Goal: Information Seeking & Learning: Learn about a topic

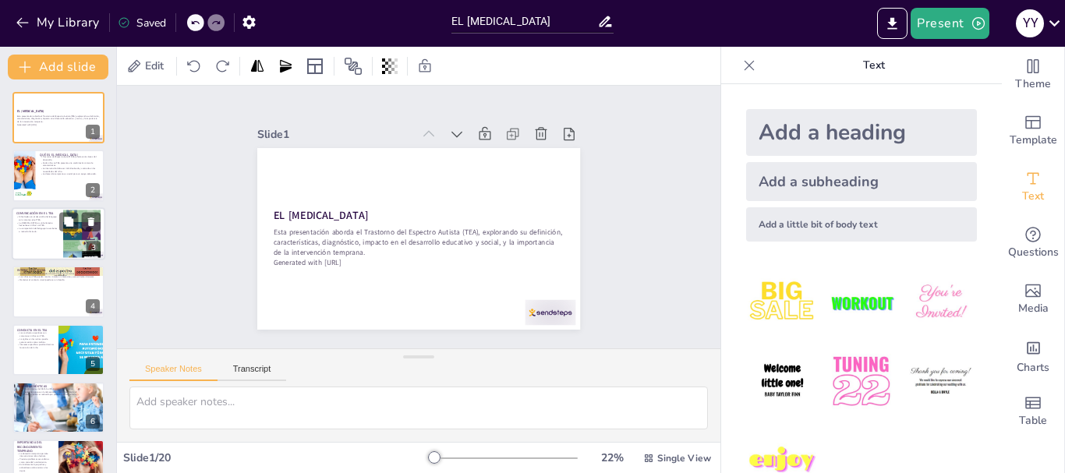
click at [45, 233] on div at bounding box center [59, 233] width 94 height 53
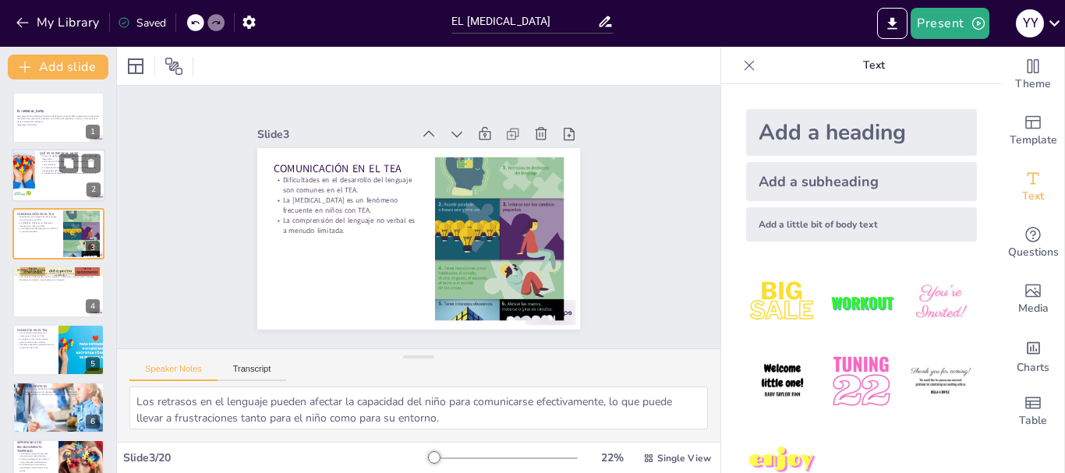
click at [57, 158] on p "Trastorno del Espectro Autista (TEA) afecta varias áreas del desarrollo." at bounding box center [70, 157] width 61 height 5
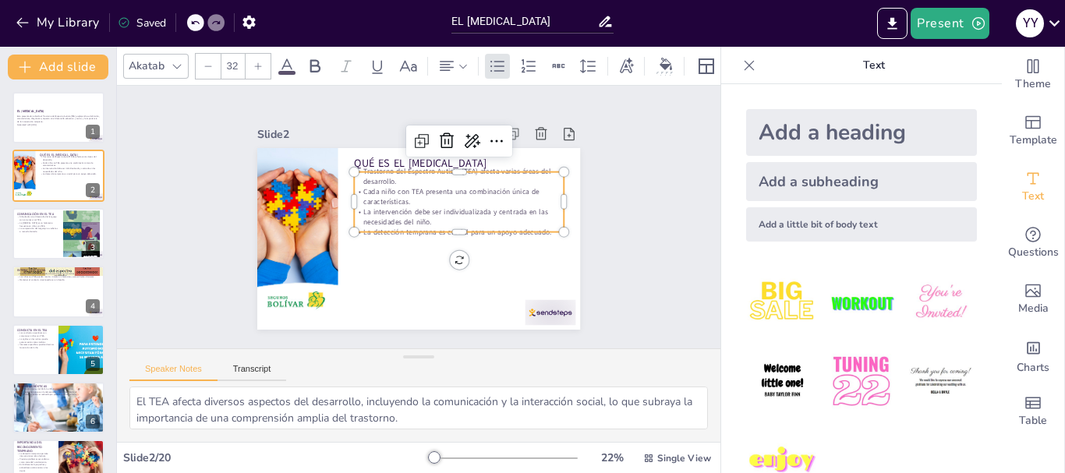
click at [392, 187] on p "Cada niño con TEA presenta una combinación única de características." at bounding box center [459, 197] width 210 height 20
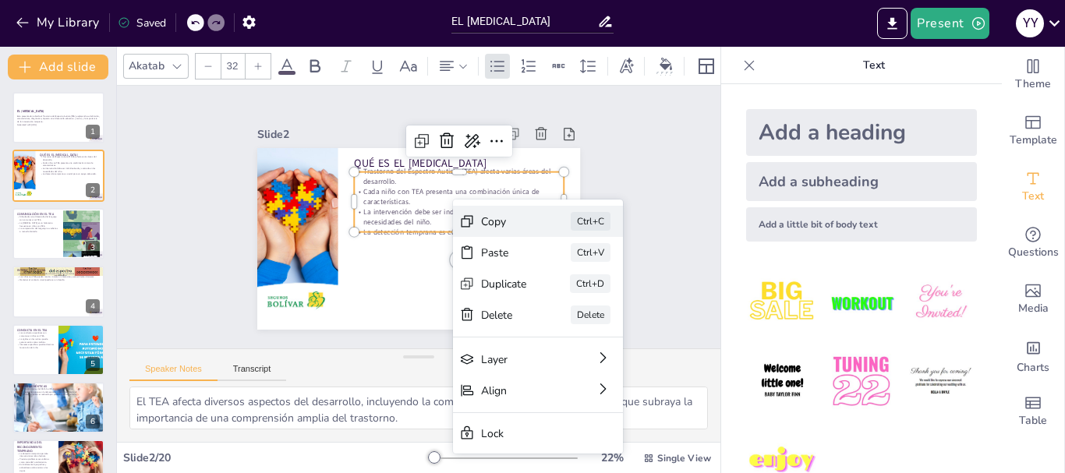
click at [507, 222] on div "Copy" at bounding box center [504, 221] width 46 height 15
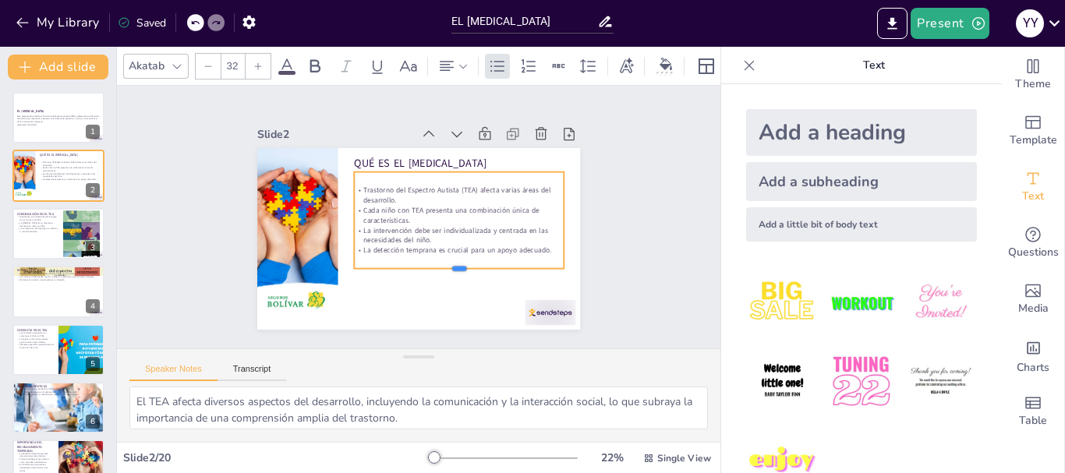
drag, startPoint x: 446, startPoint y: 229, endPoint x: 444, endPoint y: 265, distance: 36.7
click at [444, 268] on div at bounding box center [459, 274] width 210 height 12
click at [542, 246] on p "La detección temprana es crucial para un apoyo adecuado." at bounding box center [459, 251] width 210 height 10
drag, startPoint x: 535, startPoint y: 243, endPoint x: 524, endPoint y: 243, distance: 10.9
click at [534, 246] on p "La detección temprana es crucial para un apoyo adecuado." at bounding box center [459, 251] width 210 height 10
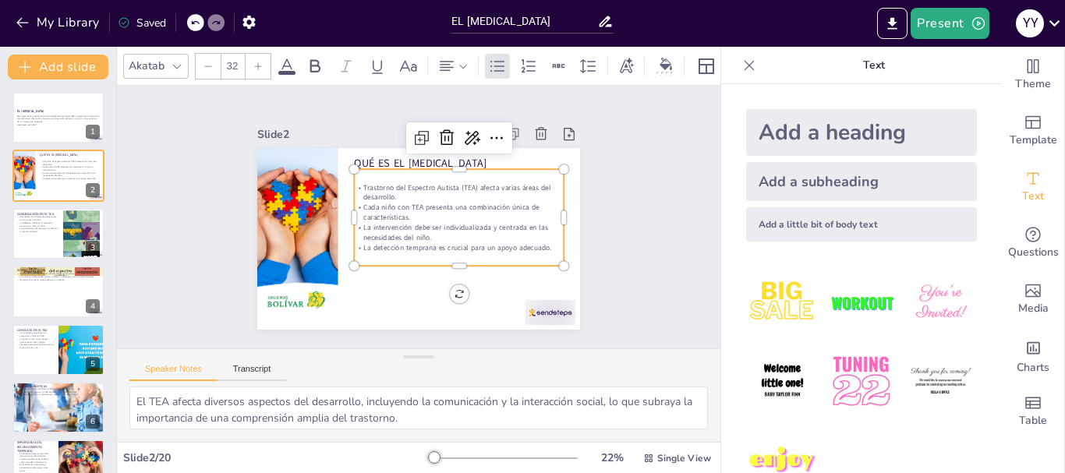
click at [398, 206] on p "Cada niño con TEA presenta una combinación única de características." at bounding box center [459, 213] width 210 height 20
click at [427, 225] on p "La intervención debe ser individualizada y centrada en las necesidades del niño." at bounding box center [459, 233] width 210 height 20
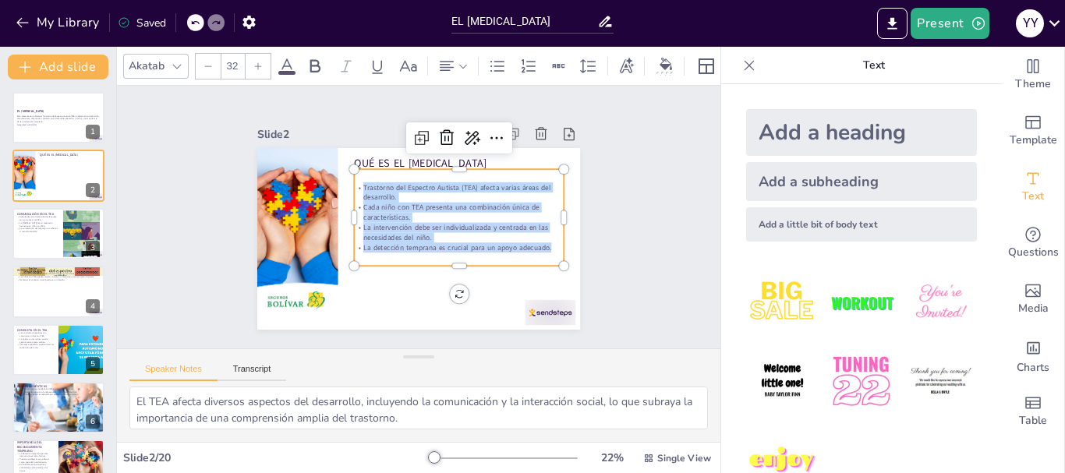
drag, startPoint x: 541, startPoint y: 238, endPoint x: 347, endPoint y: 181, distance: 201.6
click at [354, 183] on div "Trastorno del Espectro Autista (TEA) afecta varias áreas del desarrollo. Cada n…" at bounding box center [459, 218] width 210 height 70
copy div "Trastorno del Espectro Autista (TEA) afecta varias áreas del desarrollo. Cada n…"
click at [41, 239] on div at bounding box center [59, 233] width 94 height 53
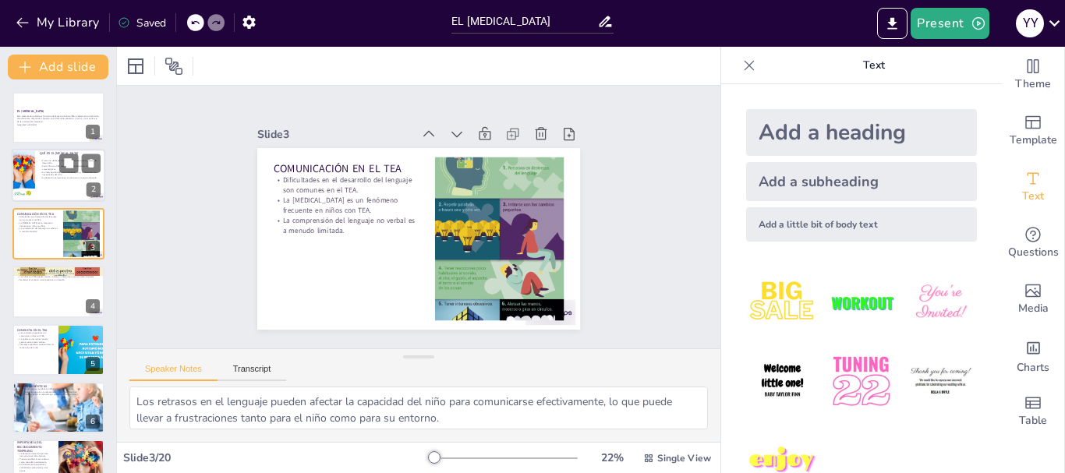
click at [51, 171] on p "La intervención debe ser individualizada y centrada en las necesidades del niño." at bounding box center [70, 173] width 61 height 5
